Goal: Task Accomplishment & Management: Complete application form

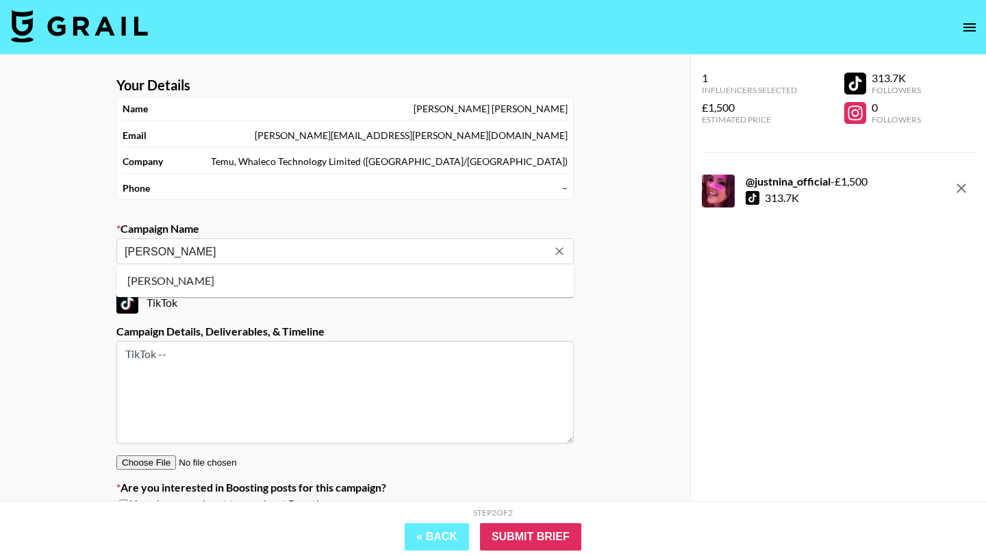
click at [308, 247] on input "[PERSON_NAME]" at bounding box center [336, 252] width 423 height 16
click at [510, 302] on div "TikTok" at bounding box center [345, 303] width 458 height 22
click at [259, 340] on div "Campaign Details, Deliverables, & Timeline TikTok --" at bounding box center [345, 384] width 458 height 119
click at [277, 376] on textarea "TikTok --" at bounding box center [345, 392] width 458 height 103
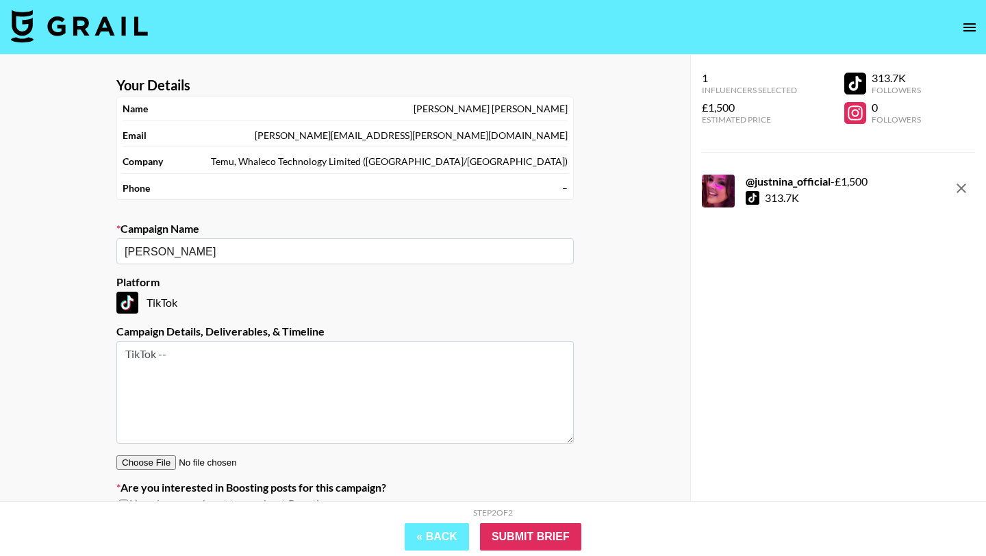
click at [277, 376] on textarea "TikTok --" at bounding box center [345, 392] width 458 height 103
click at [280, 255] on input "[PERSON_NAME]" at bounding box center [336, 252] width 423 height 16
click at [241, 280] on li "[PERSON_NAME]" at bounding box center [345, 281] width 458 height 22
type input "[PERSON_NAME]"
click at [177, 382] on textarea at bounding box center [345, 392] width 458 height 103
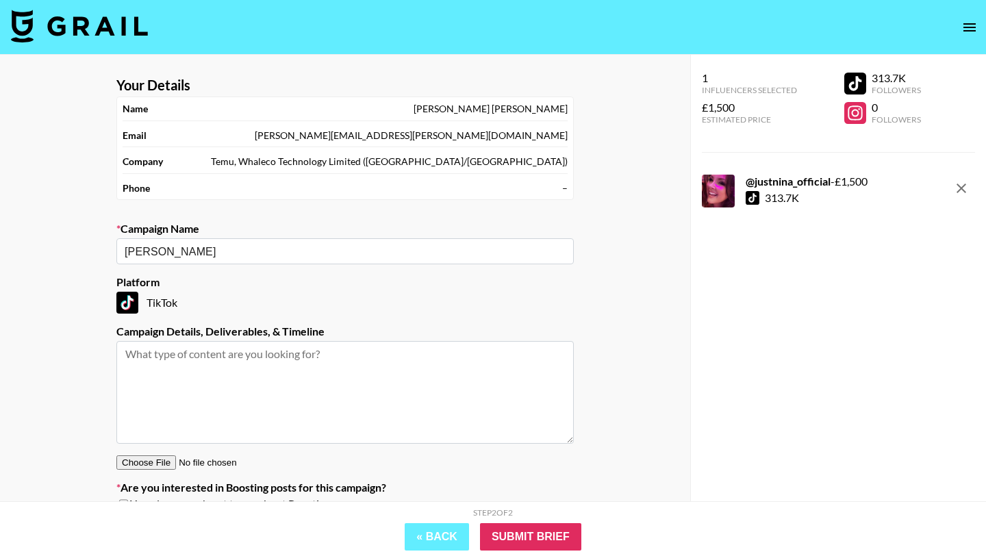
click at [177, 382] on textarea at bounding box center [345, 392] width 458 height 103
type textarea "TikTok --"
click at [549, 537] on input "Submit Brief" at bounding box center [530, 536] width 101 height 27
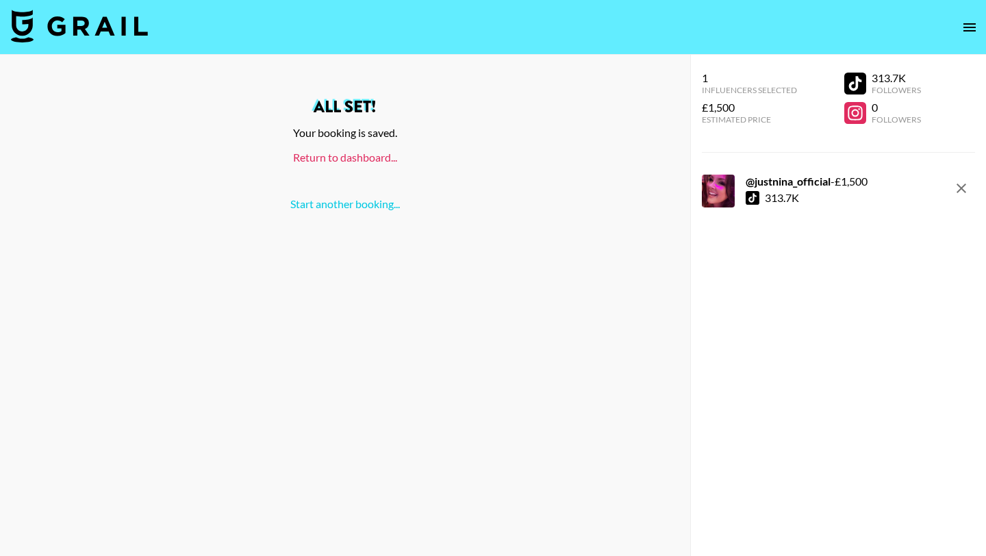
click at [371, 159] on link "Return to dashboard..." at bounding box center [345, 157] width 104 height 13
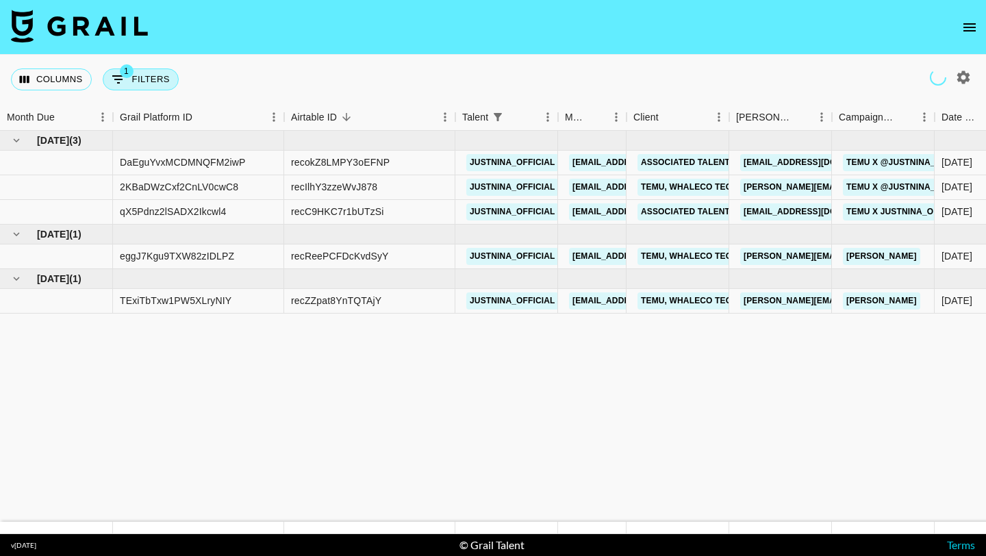
click at [174, 75] on button "1 Filters" at bounding box center [141, 79] width 76 height 22
select select "talentName"
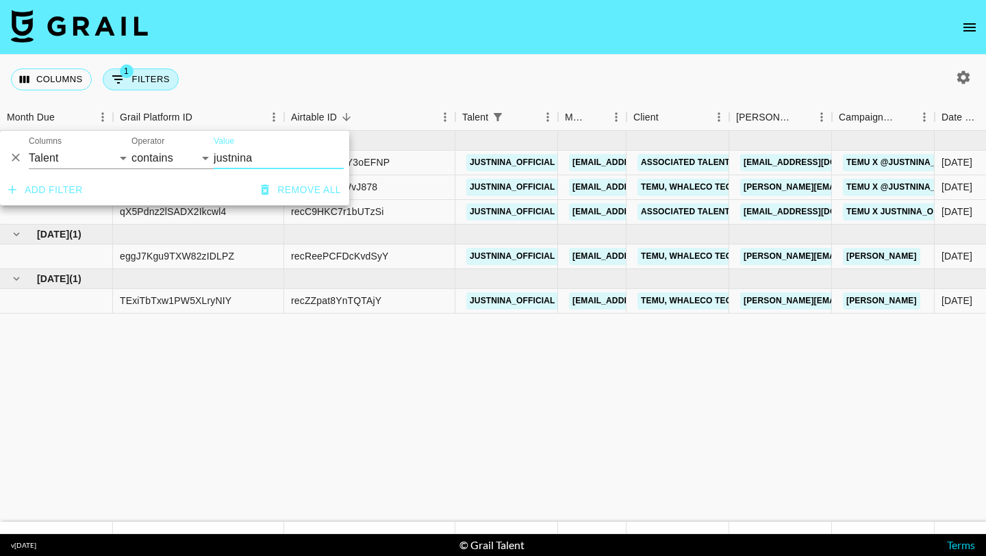
click at [165, 75] on button "1 Filters" at bounding box center [141, 79] width 76 height 22
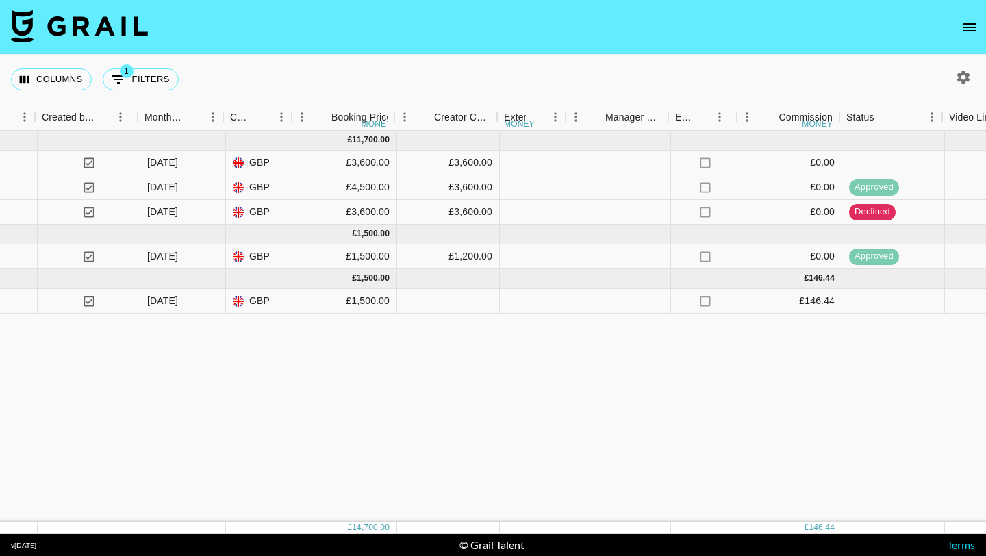
scroll to position [0, 988]
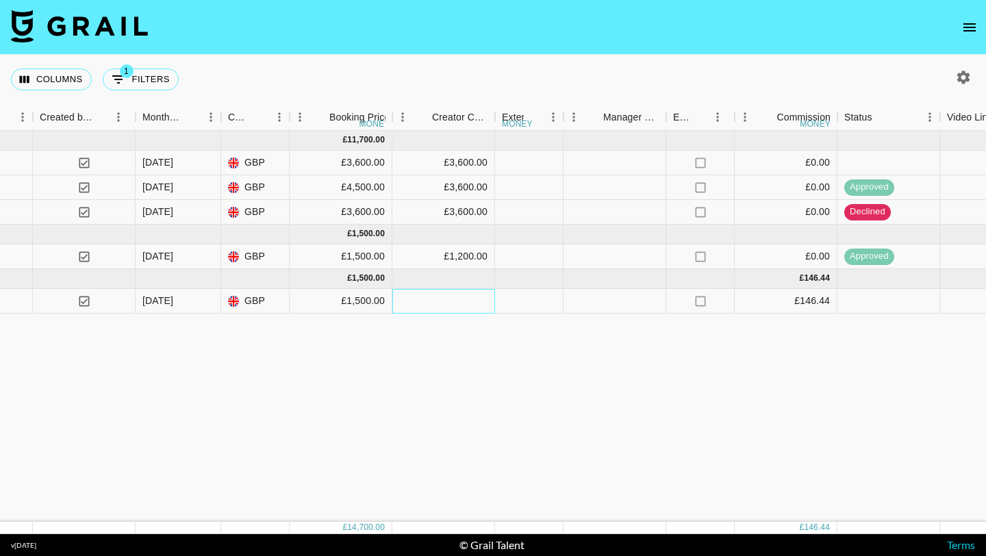
click at [477, 299] on div at bounding box center [443, 301] width 103 height 25
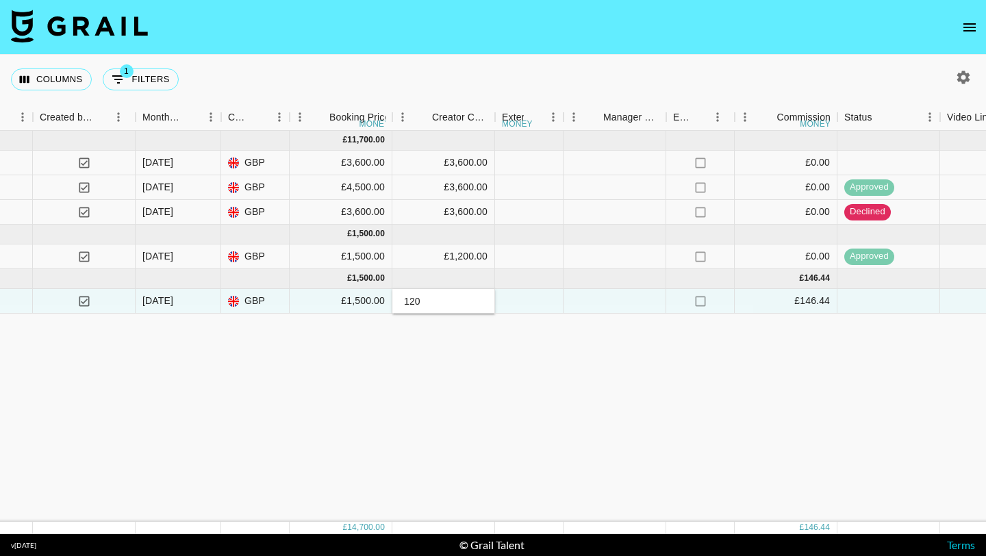
type input "1200"
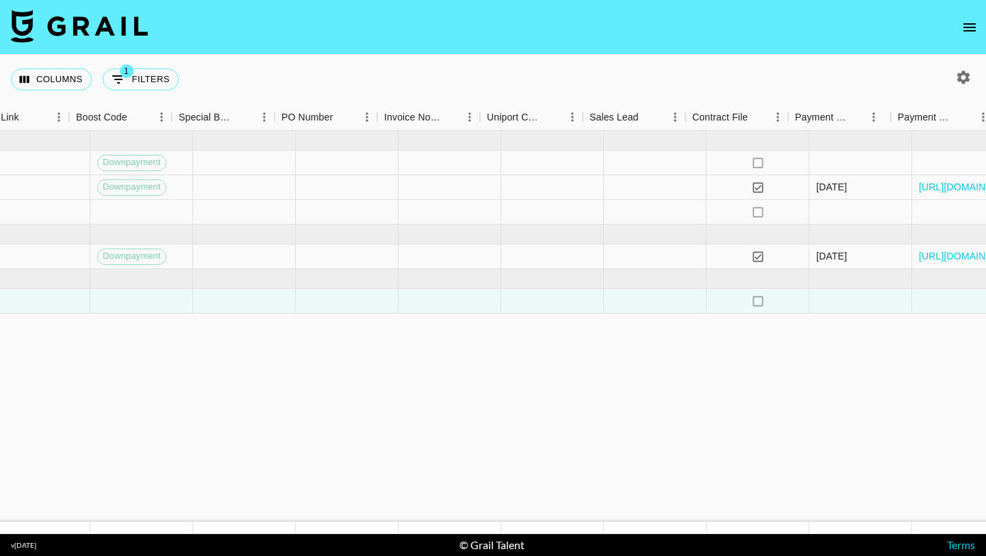
scroll to position [0, 2127]
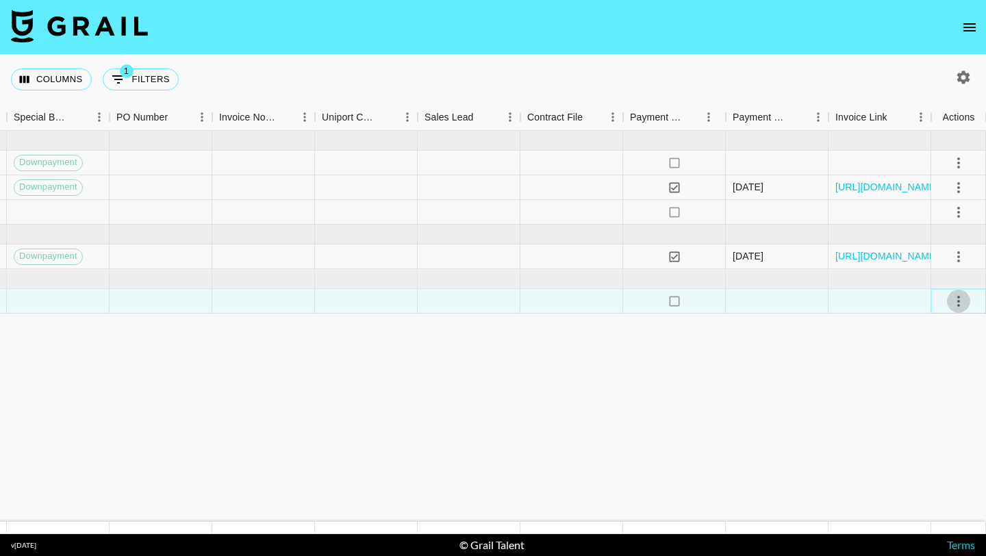
click at [966, 301] on icon "select merge strategy" at bounding box center [959, 301] width 16 height 16
click at [940, 434] on div "Approve" at bounding box center [929, 429] width 42 height 16
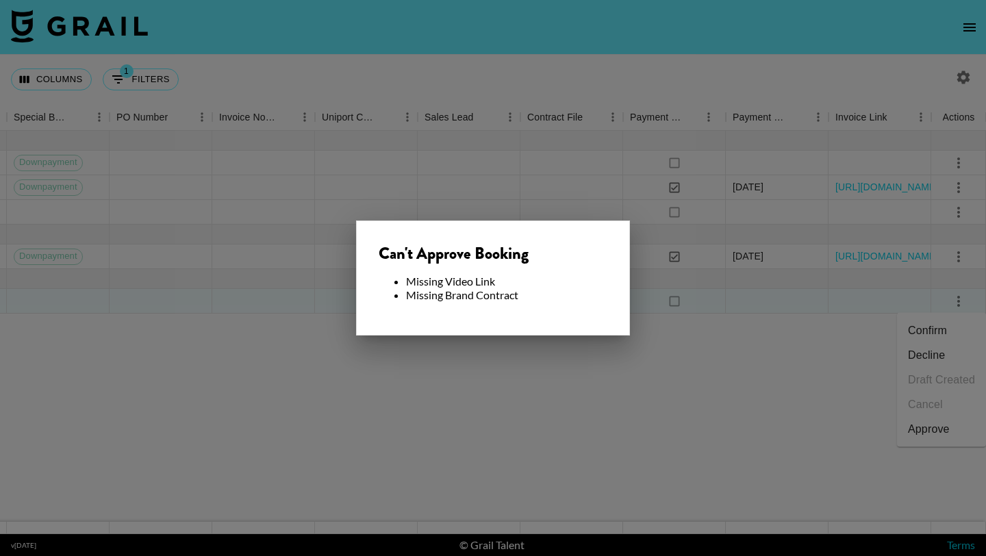
click at [670, 395] on div at bounding box center [493, 278] width 986 height 556
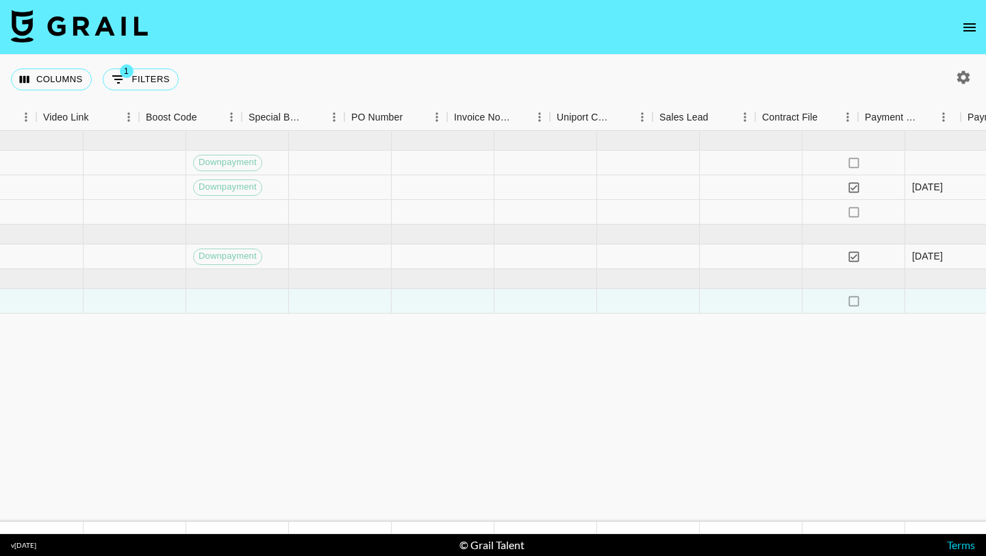
scroll to position [0, 1863]
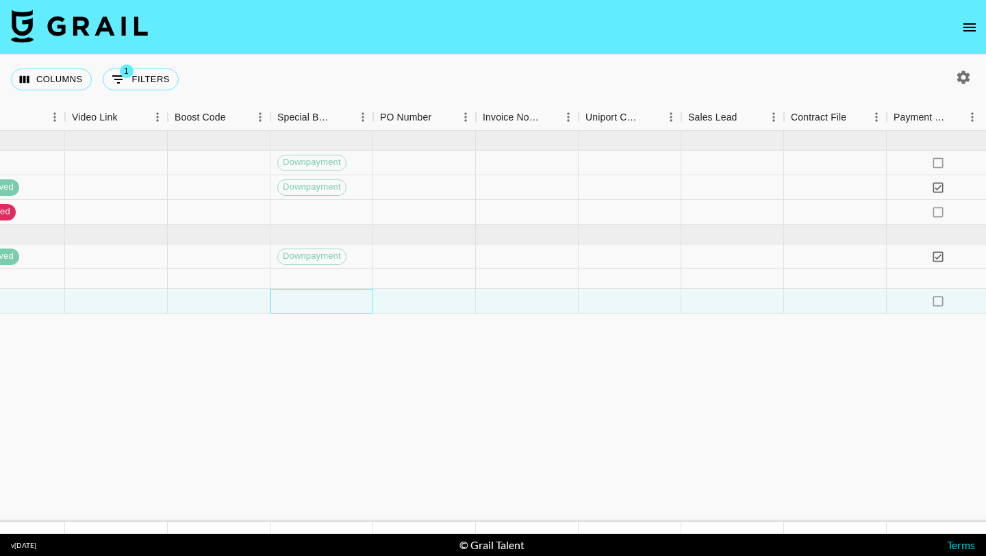
click at [343, 291] on div at bounding box center [322, 301] width 103 height 25
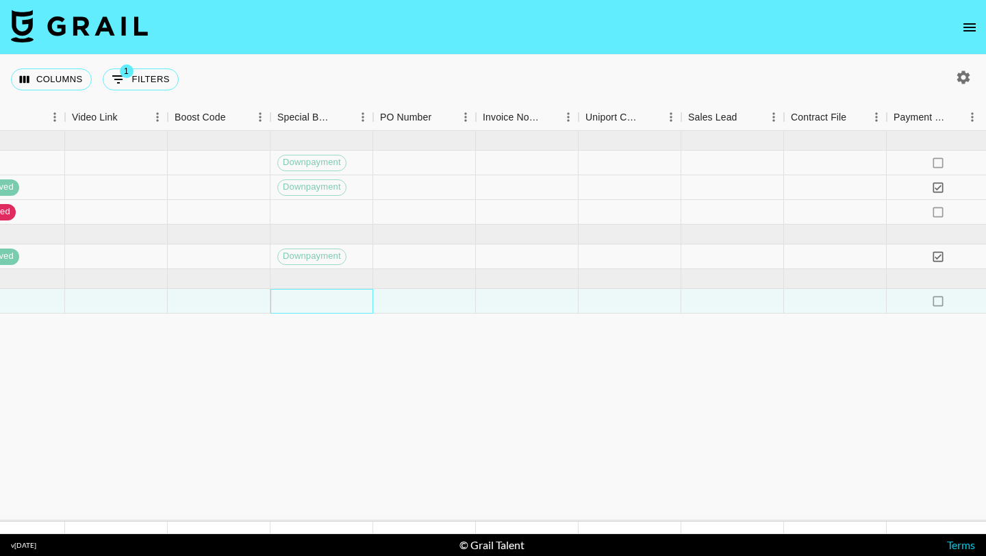
click at [343, 291] on div at bounding box center [322, 301] width 103 height 25
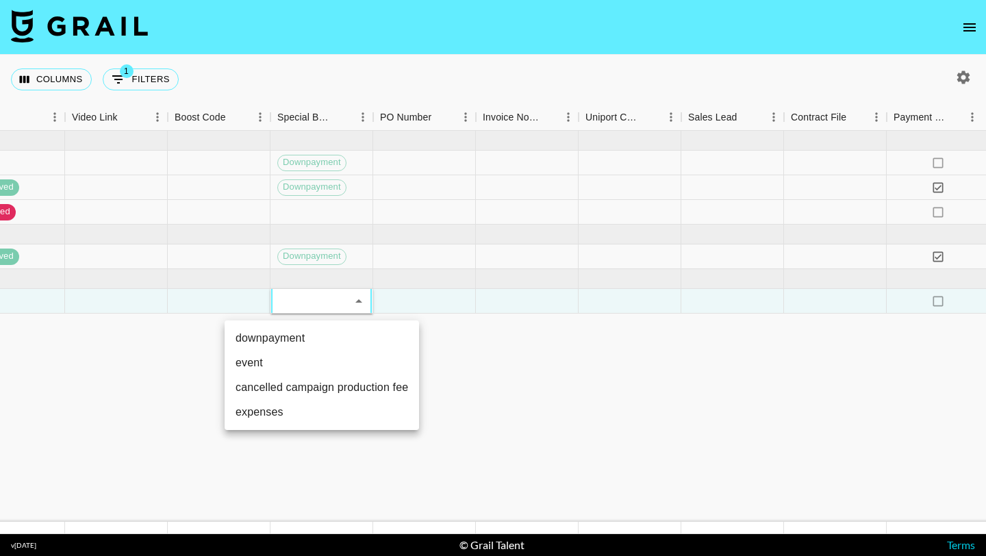
click at [321, 336] on li "downpayment" at bounding box center [322, 338] width 195 height 25
type input "downpayment"
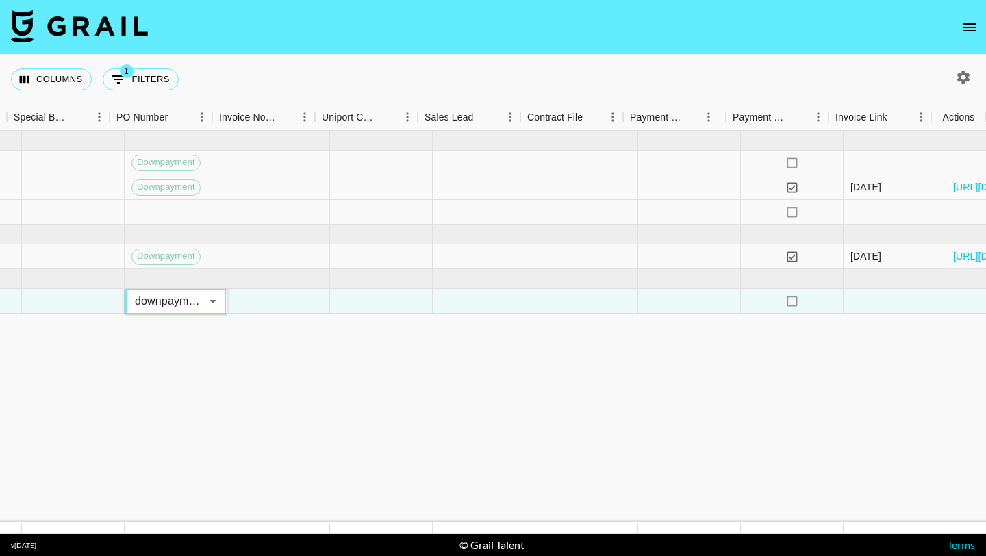
scroll to position [0, 2127]
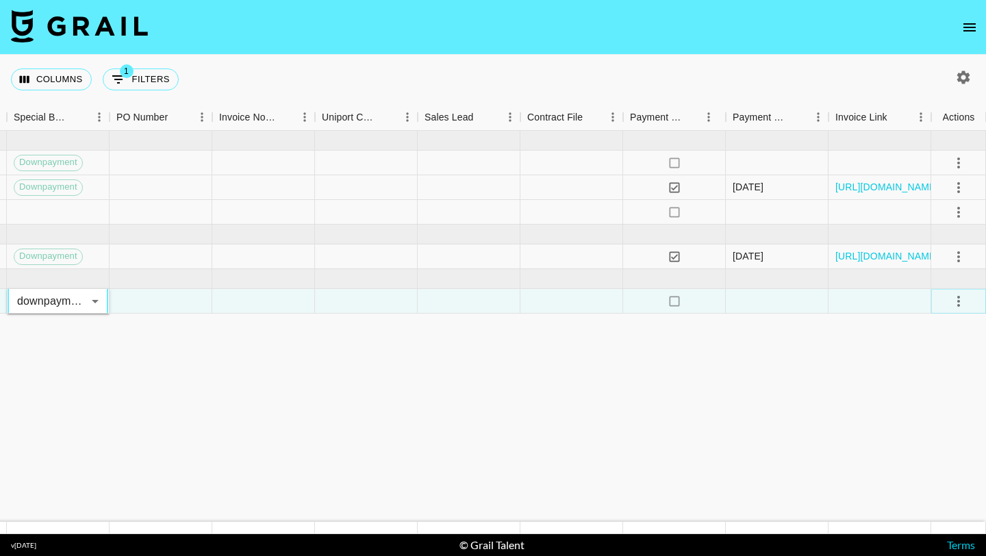
click at [960, 300] on icon "select merge strategy" at bounding box center [959, 301] width 3 height 11
click at [912, 436] on div "Approve" at bounding box center [929, 429] width 42 height 16
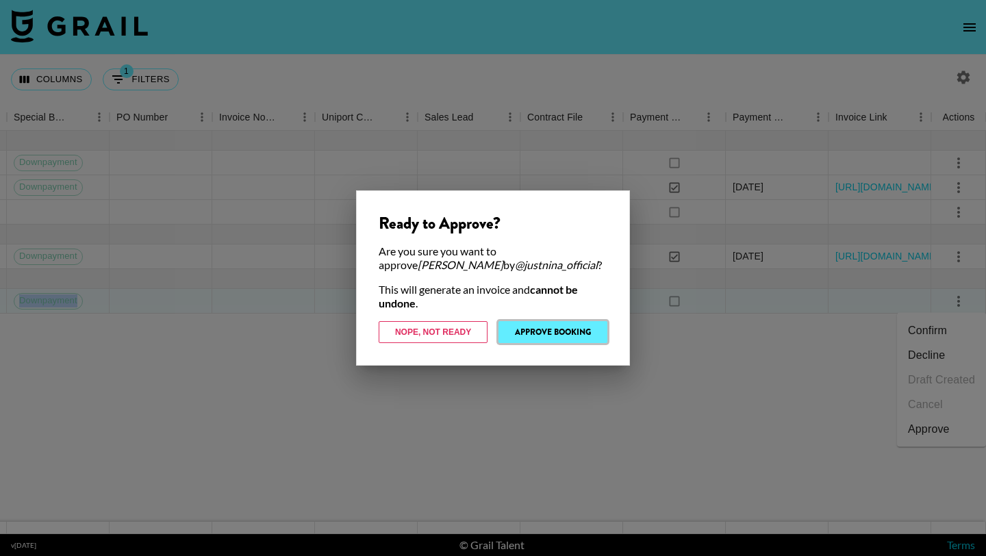
click at [576, 331] on button "Approve Booking" at bounding box center [553, 332] width 109 height 22
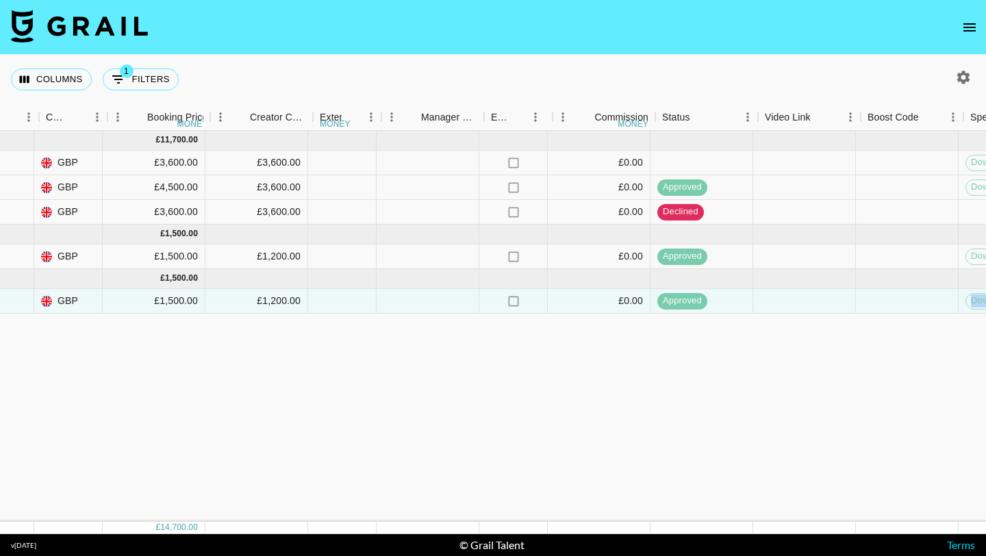
scroll to position [0, 1168]
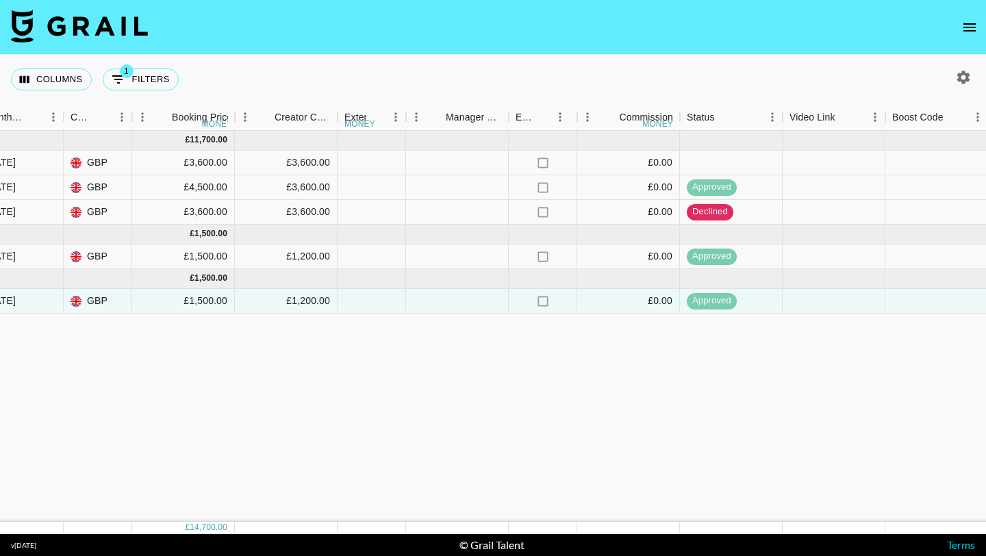
click at [525, 340] on div "[DATE] ( 3 ) £ 11,700.00 DaEguYvxMCDMNQFM2iwP recokZ8LMPY3oEFNP justnina_offici…" at bounding box center [411, 326] width 3113 height 391
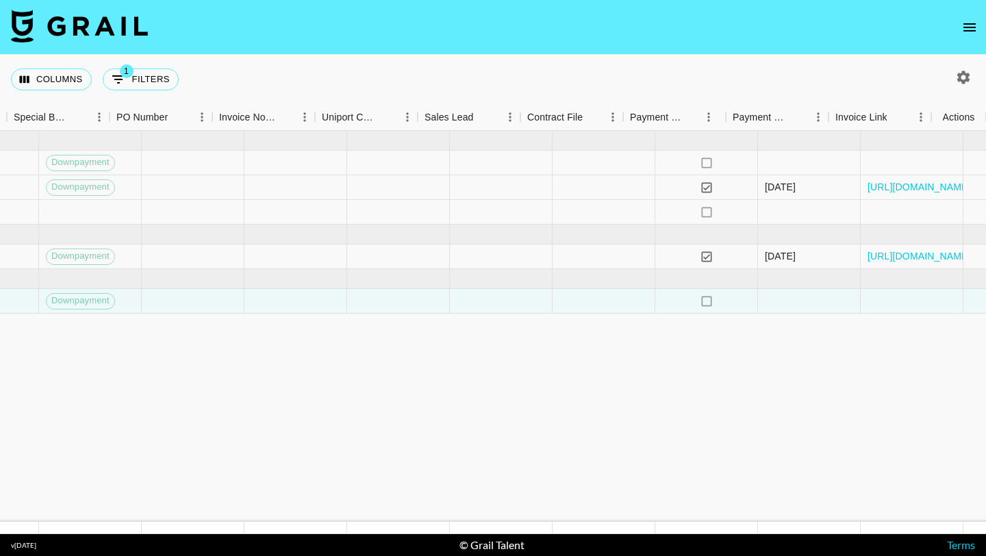
scroll to position [0, 2127]
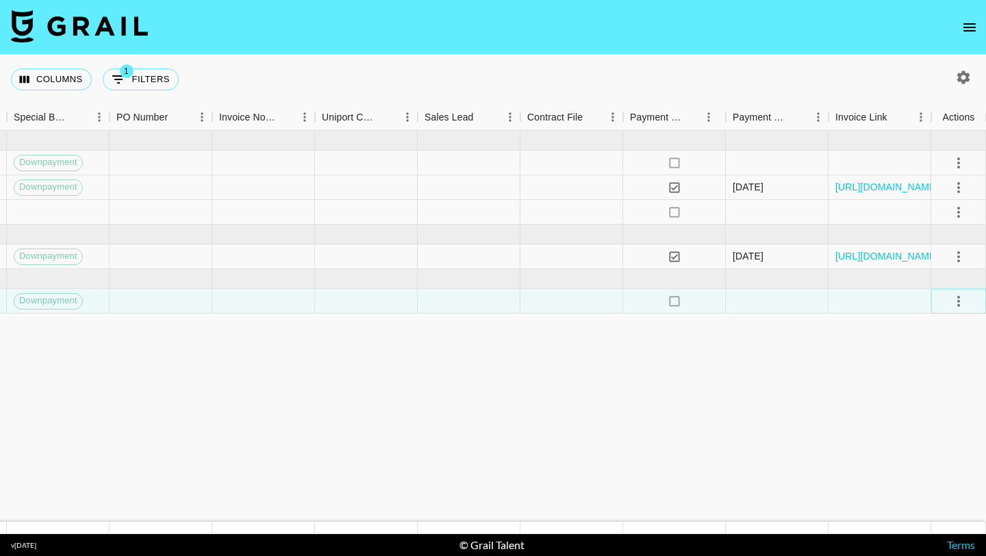
click at [953, 305] on icon "select merge strategy" at bounding box center [959, 301] width 16 height 16
click at [959, 297] on icon "select merge strategy" at bounding box center [959, 301] width 3 height 11
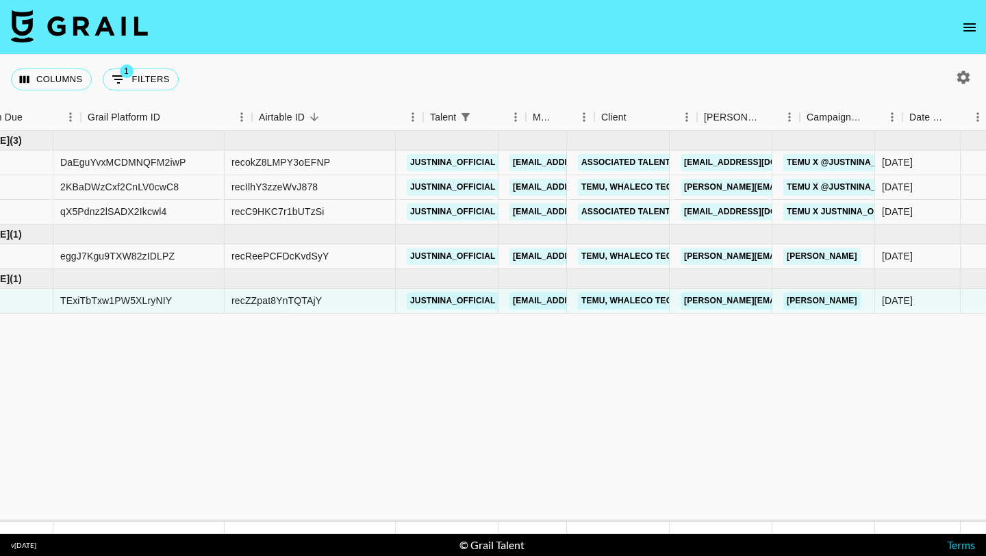
scroll to position [0, 21]
